Goal: Book appointment/travel/reservation

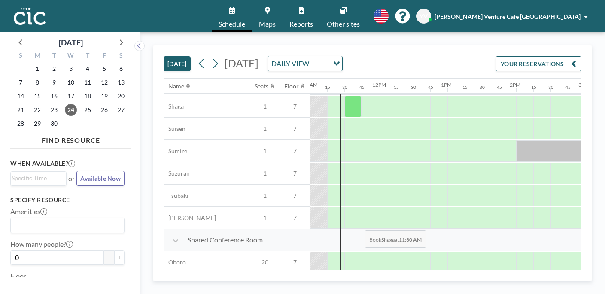
scroll to position [514, 756]
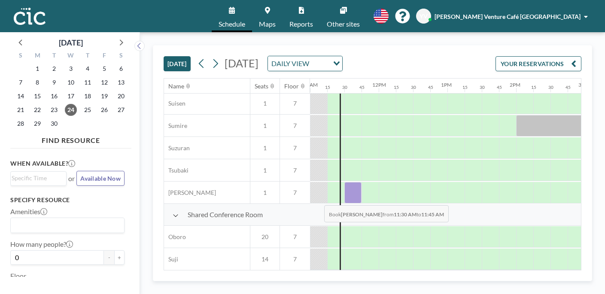
drag, startPoint x: 352, startPoint y: 192, endPoint x: 317, endPoint y: 199, distance: 35.1
click at [317, 199] on div at bounding box center [379, 193] width 1650 height 22
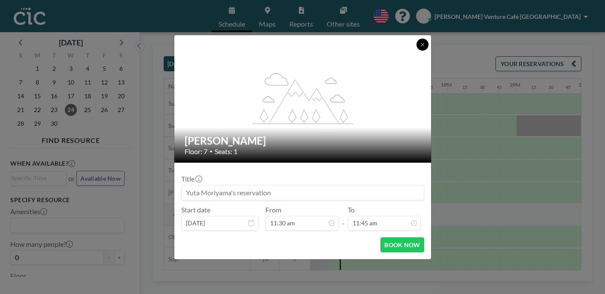
click at [422, 44] on icon at bounding box center [422, 44] width 5 height 5
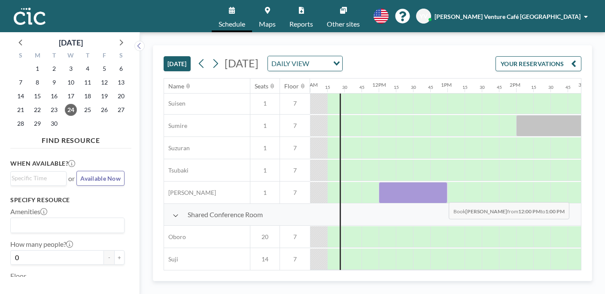
drag, startPoint x: 386, startPoint y: 189, endPoint x: 442, endPoint y: 196, distance: 56.7
click at [442, 196] on div at bounding box center [413, 192] width 69 height 21
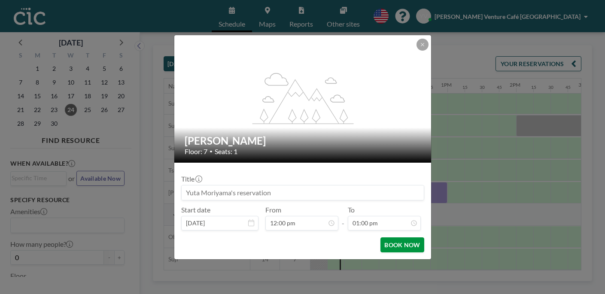
scroll to position [795, 0]
click at [405, 244] on button "BOOK NOW" at bounding box center [402, 245] width 43 height 15
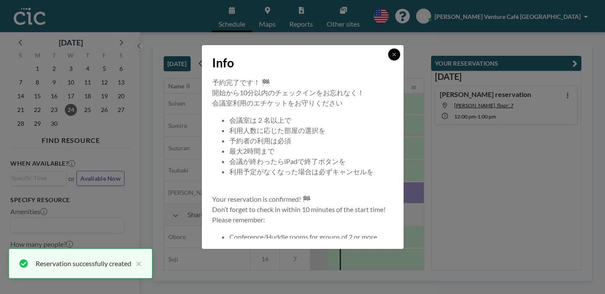
click at [393, 58] on button at bounding box center [394, 55] width 12 height 12
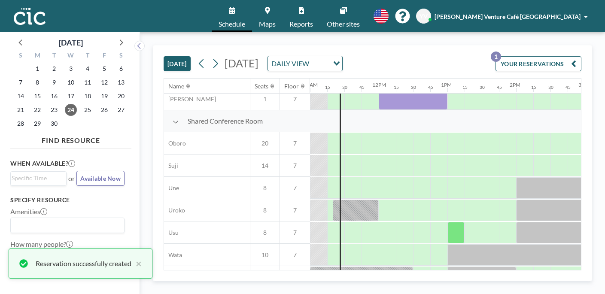
scroll to position [631, 756]
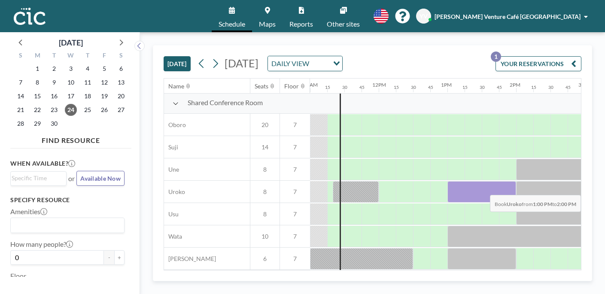
drag, startPoint x: 457, startPoint y: 189, endPoint x: 514, endPoint y: 189, distance: 57.6
click at [514, 189] on div at bounding box center [482, 191] width 69 height 21
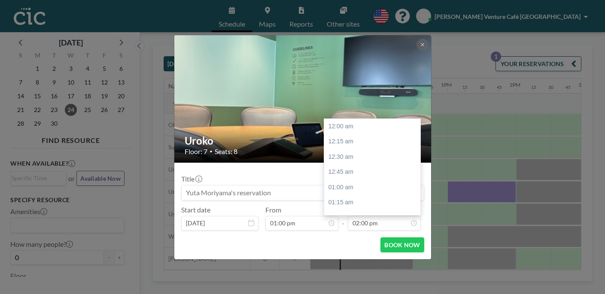
scroll to position [856, 0]
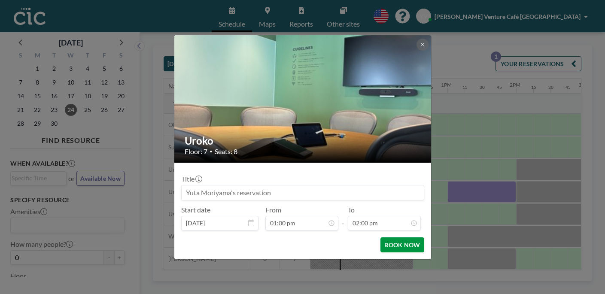
click at [404, 246] on button "BOOK NOW" at bounding box center [402, 245] width 43 height 15
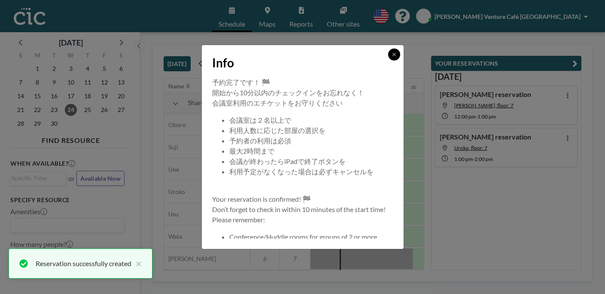
click at [393, 57] on button at bounding box center [394, 55] width 12 height 12
